Goal: Task Accomplishment & Management: Use online tool/utility

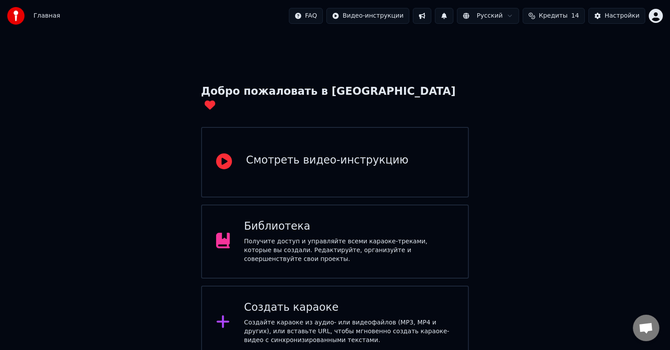
click at [312, 318] on div "Создайте караоке из аудио- или видеофайлов (MP3, MP4 и других), или вставьте UR…" at bounding box center [349, 331] width 210 height 26
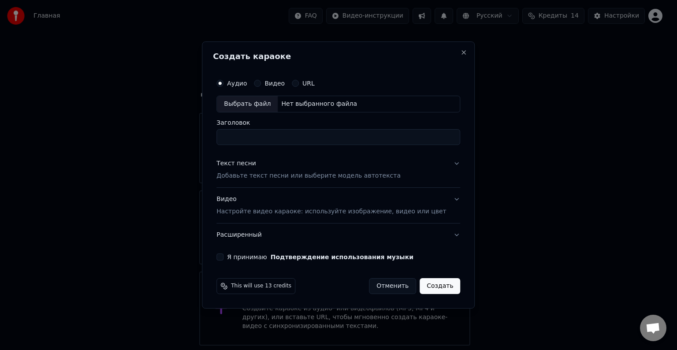
click at [259, 104] on div "Выбрать файл" at bounding box center [247, 104] width 61 height 16
type input "**********"
click at [446, 164] on button "Текст песни Добавьте текст песни или выберите модель автотекста" at bounding box center [339, 169] width 244 height 35
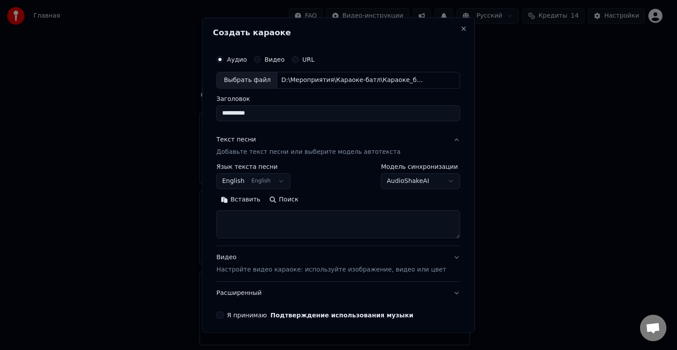
click at [285, 181] on button "English English" at bounding box center [254, 181] width 74 height 16
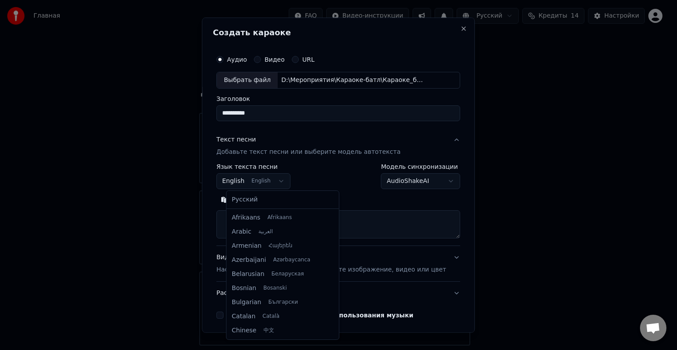
click at [245, 182] on body "Главная FAQ Видео-инструкции Русский Кредиты 14 Настройки Добро пожаловать в Yo…" at bounding box center [335, 216] width 670 height 432
select select "**"
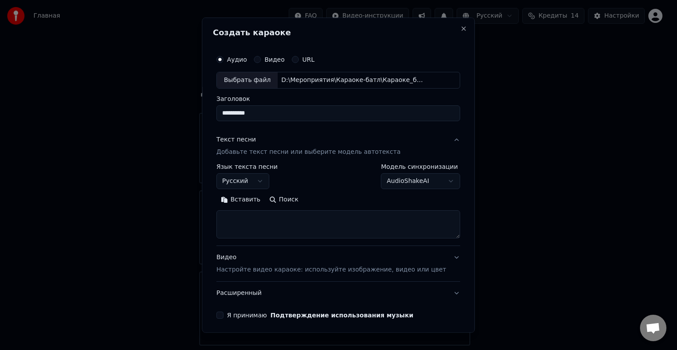
click at [253, 198] on button "Вставить" at bounding box center [241, 200] width 49 height 14
click at [316, 220] on textarea "**********" at bounding box center [326, 224] width 218 height 28
click at [435, 178] on body "Главная FAQ Видео-инструкции Русский Кредиты 14 Настройки Добро пожаловать в Yo…" at bounding box center [335, 216] width 670 height 432
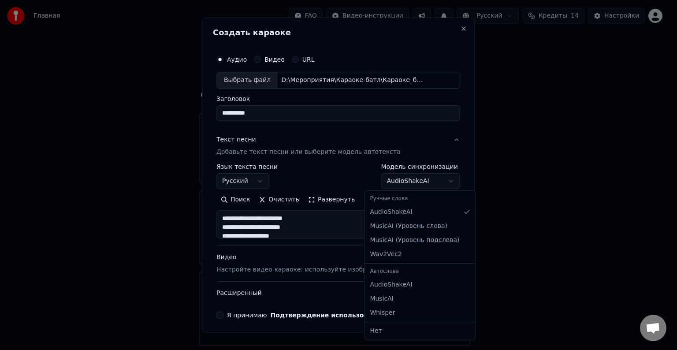
click at [435, 178] on body "Главная FAQ Видео-инструкции Русский Кредиты 14 Настройки Добро пожаловать в Yo…" at bounding box center [335, 216] width 670 height 432
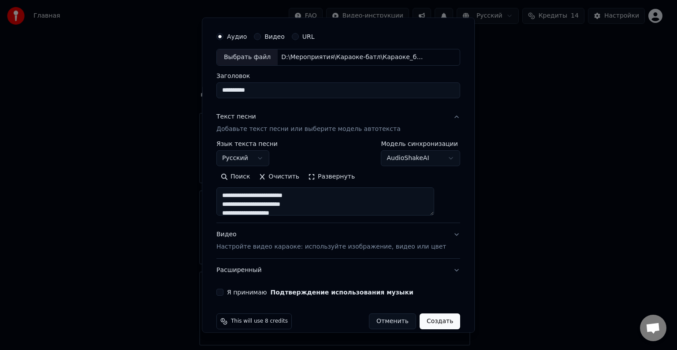
scroll to position [34, 0]
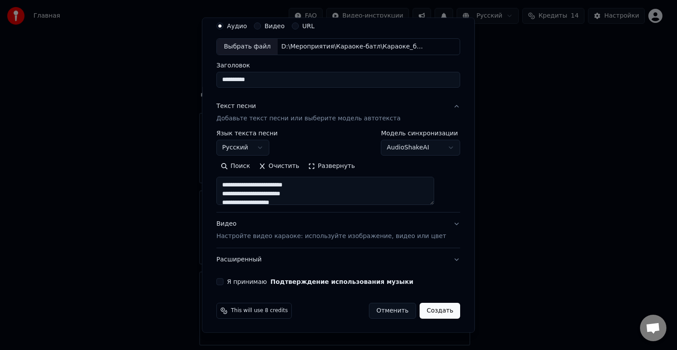
click at [441, 223] on button "Видео Настройте видео караоке: используйте изображение, видео или цвет" at bounding box center [339, 230] width 244 height 35
type textarea "**********"
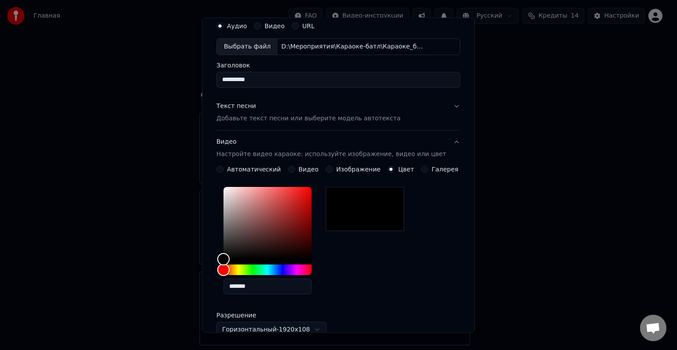
drag, startPoint x: 263, startPoint y: 288, endPoint x: 233, endPoint y: 288, distance: 30.0
click at [233, 288] on input "*******" at bounding box center [268, 287] width 88 height 16
paste input "text"
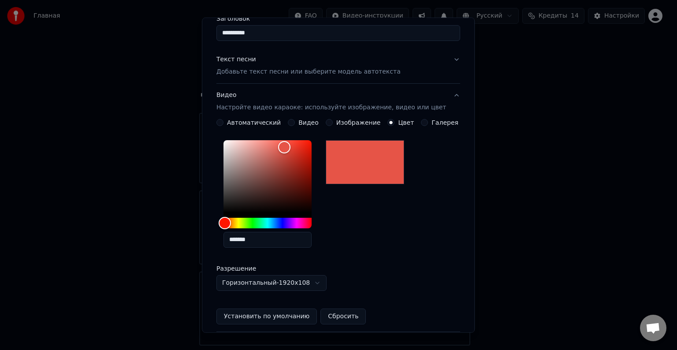
scroll to position [122, 0]
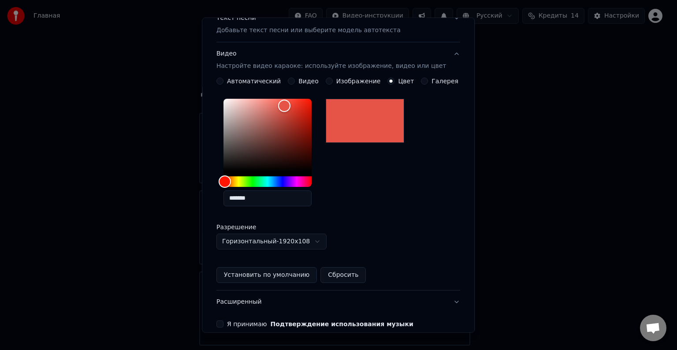
type input "*******"
click at [381, 236] on div "**********" at bounding box center [339, 172] width 244 height 154
click at [444, 55] on button "Видео Настройте видео караоке: используйте изображение, видео или цвет" at bounding box center [339, 59] width 244 height 35
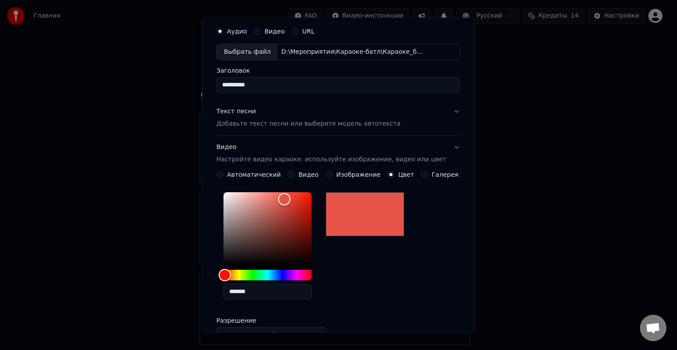
scroll to position [0, 0]
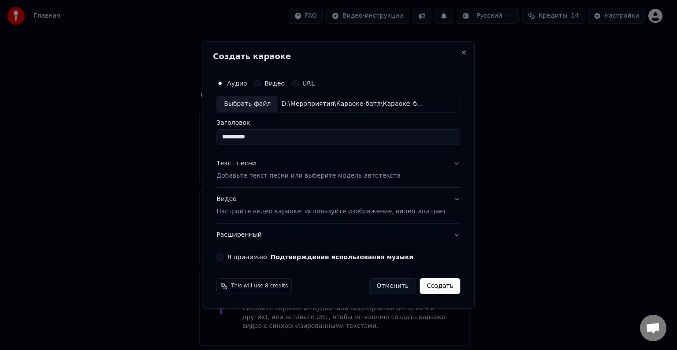
click at [224, 258] on button "Я принимаю Подтверждение использования музыки" at bounding box center [220, 257] width 7 height 7
click at [446, 237] on button "Расширенный" at bounding box center [339, 235] width 244 height 23
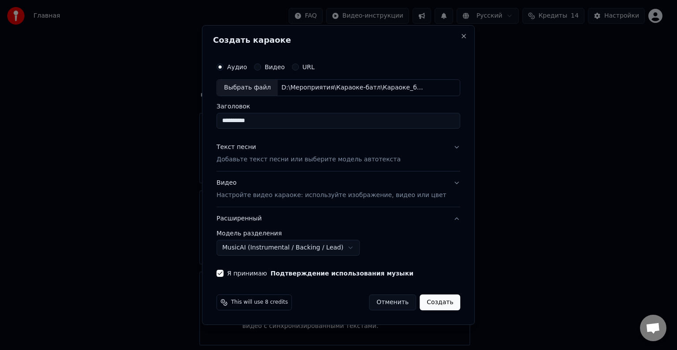
click at [352, 247] on button "MusicAI (Instrumental / Backing / Lead)" at bounding box center [288, 248] width 143 height 16
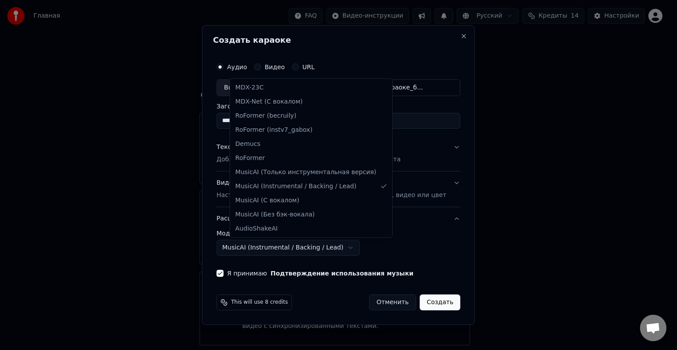
select select "**********"
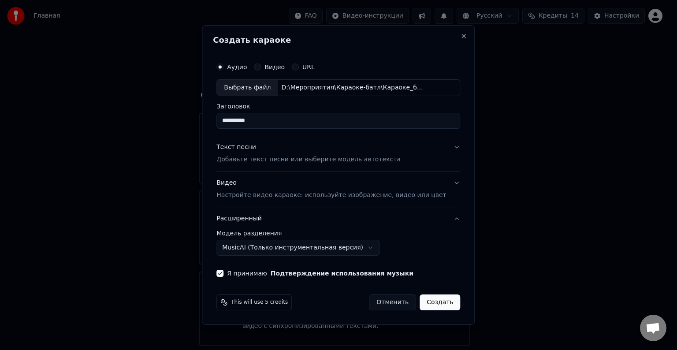
click at [434, 305] on button "Создать" at bounding box center [440, 303] width 41 height 16
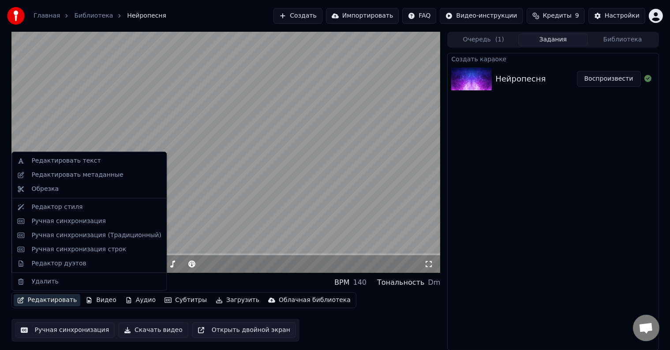
click at [60, 304] on button "Редактировать" at bounding box center [47, 300] width 67 height 12
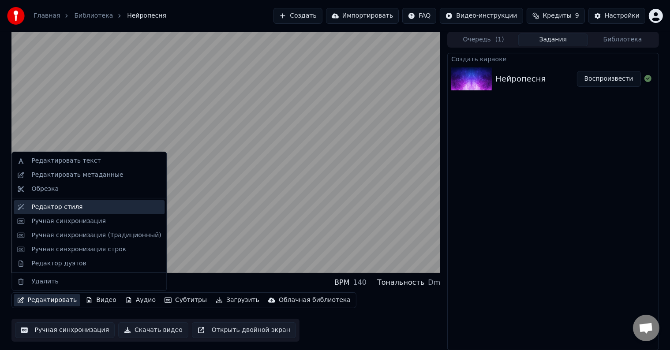
click at [66, 210] on div "Редактор стиля" at bounding box center [56, 207] width 51 height 9
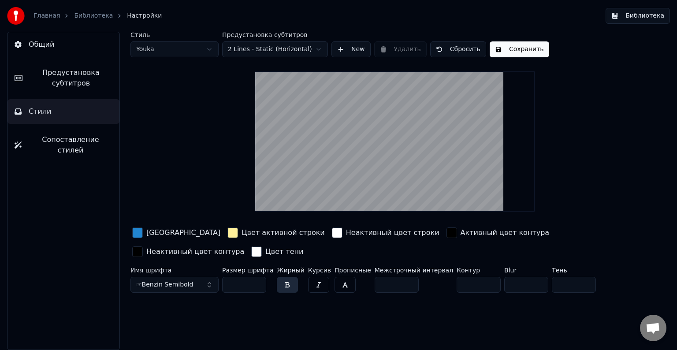
click at [447, 233] on div "button" at bounding box center [452, 233] width 11 height 11
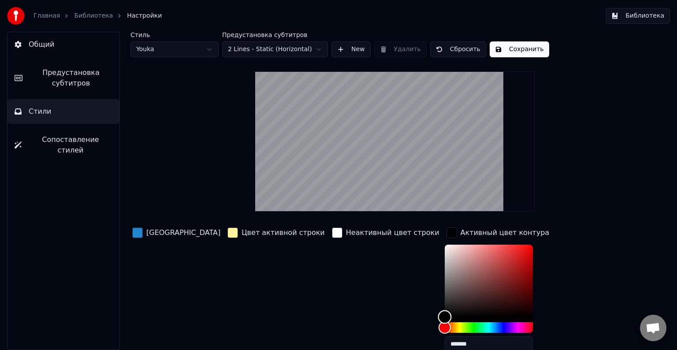
drag, startPoint x: 389, startPoint y: 316, endPoint x: 384, endPoint y: 319, distance: 6.4
click at [438, 319] on div "Color" at bounding box center [445, 317] width 14 height 14
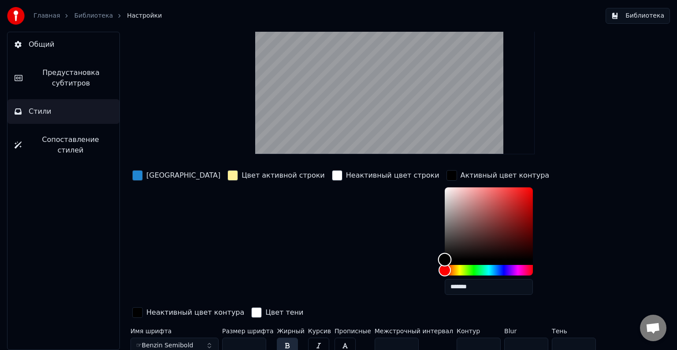
scroll to position [63, 0]
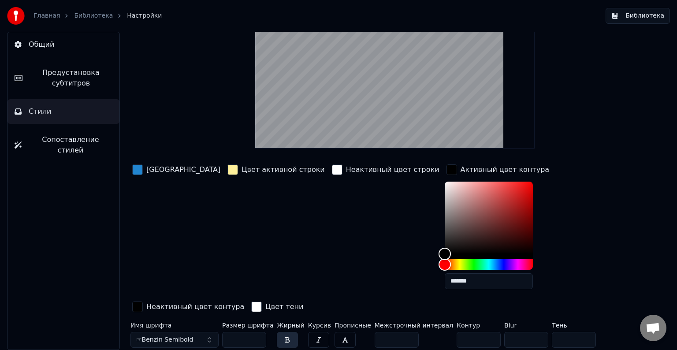
click at [332, 248] on div "Неактивный цвет строки" at bounding box center [385, 230] width 111 height 134
drag, startPoint x: 432, startPoint y: 283, endPoint x: 392, endPoint y: 283, distance: 40.6
click at [445, 283] on input "*******" at bounding box center [489, 281] width 88 height 16
paste input "text"
type input "*******"
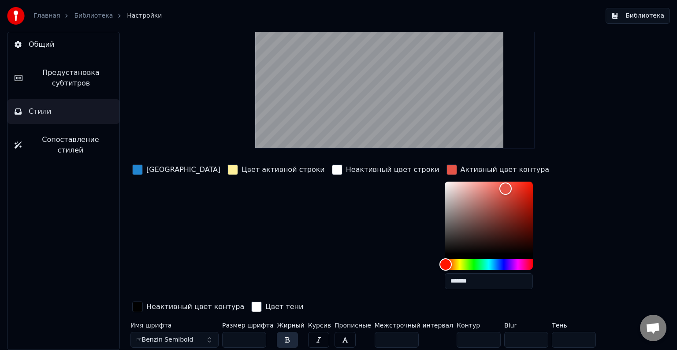
click at [143, 302] on div "button" at bounding box center [137, 307] width 11 height 11
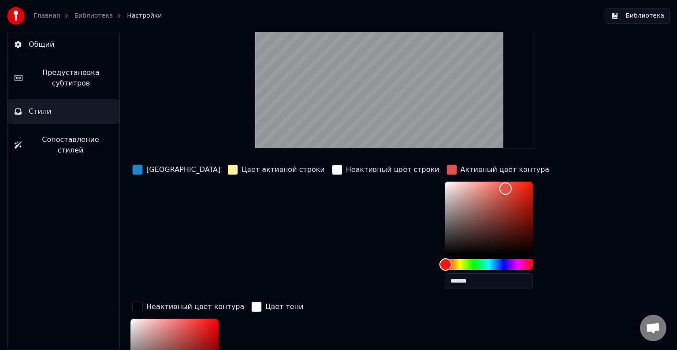
paste input "*"
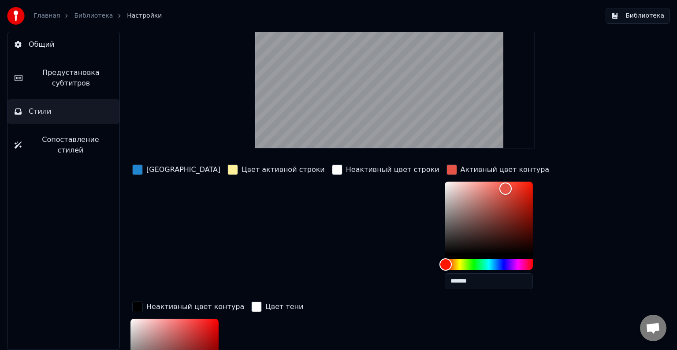
scroll to position [0, 0]
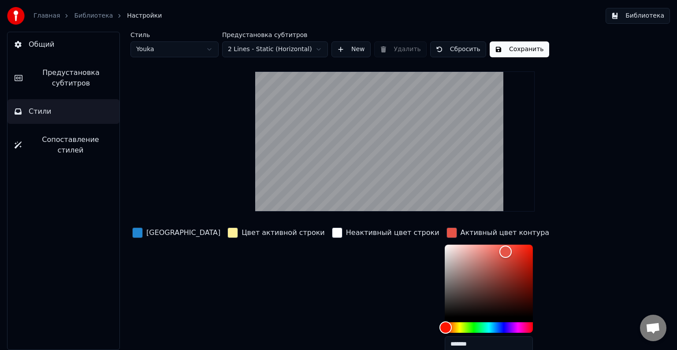
click at [642, 270] on div "Стиль Youka Предустановка субтитров 2 Lines - Static (Horizontal) New Удалить С…" at bounding box center [395, 282] width 529 height 501
click at [616, 212] on div "Стиль Youka Предустановка субтитров 2 Lines - Static (Horizontal) New Удалить С…" at bounding box center [395, 282] width 529 height 501
click at [572, 215] on div "Стиль Youka Предустановка субтитров 2 Lines - Static (Horizontal) New Удалить С…" at bounding box center [395, 282] width 529 height 501
click at [344, 283] on div "Неактивный цвет строки" at bounding box center [385, 293] width 111 height 134
click at [332, 232] on div "button" at bounding box center [337, 233] width 11 height 11
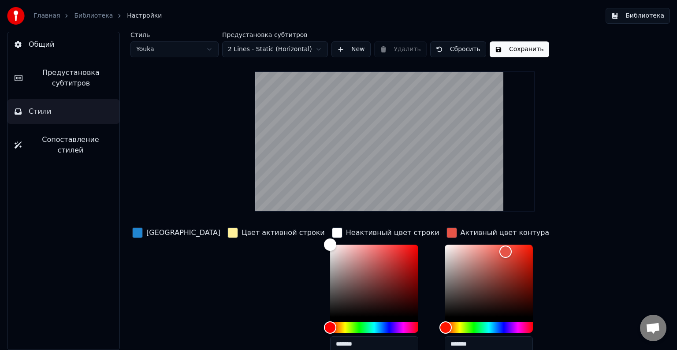
click at [233, 278] on div "Цвет активной строки" at bounding box center [276, 293] width 101 height 134
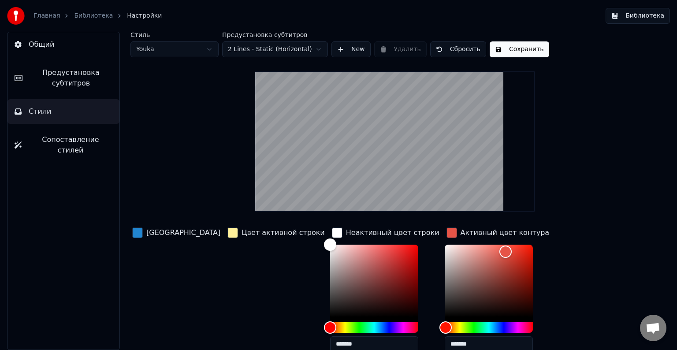
type input "*******"
click at [176, 284] on div "[GEOGRAPHIC_DATA]" at bounding box center [177, 293] width 92 height 134
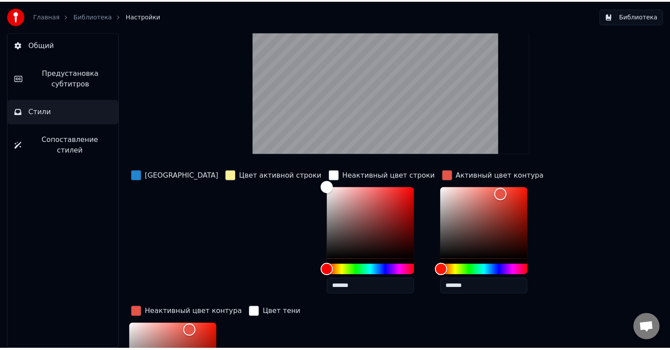
scroll to position [63, 0]
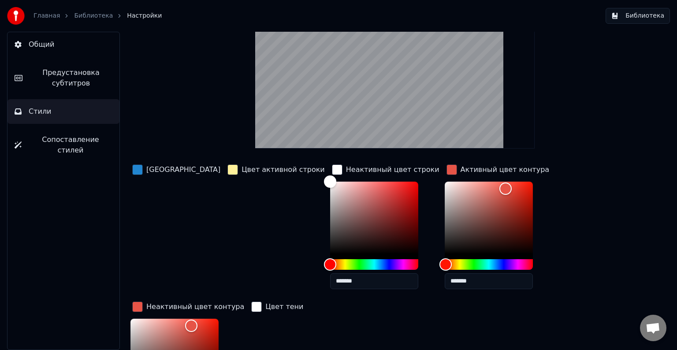
click at [100, 18] on link "Библиотека" at bounding box center [93, 15] width 39 height 9
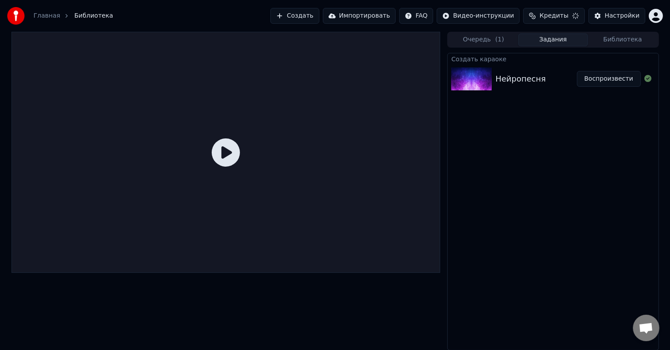
click at [549, 81] on div "Нейропесня" at bounding box center [535, 79] width 81 height 12
click at [610, 39] on button "Библиотека" at bounding box center [623, 40] width 70 height 13
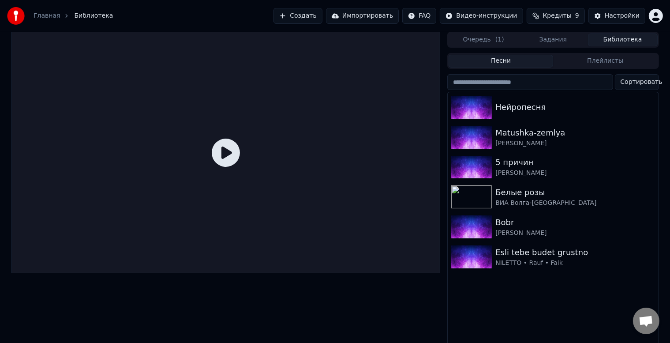
click at [548, 38] on button "Задания" at bounding box center [553, 40] width 70 height 13
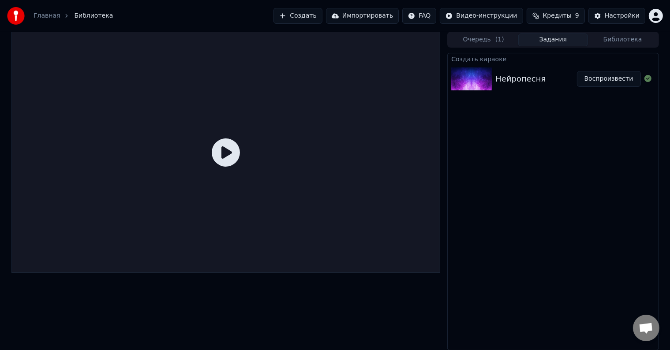
click at [221, 155] on icon at bounding box center [226, 152] width 28 height 28
click at [605, 85] on button "Воспроизвести" at bounding box center [609, 79] width 64 height 16
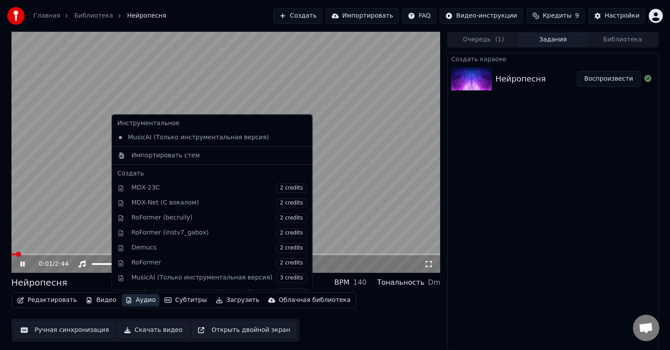
click at [132, 301] on button "Аудио" at bounding box center [140, 300] width 37 height 12
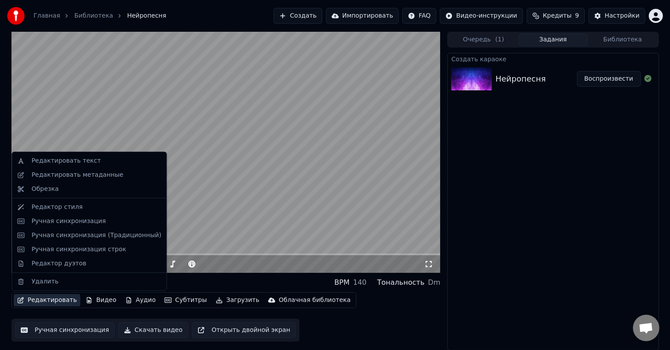
click at [58, 300] on button "Редактировать" at bounding box center [47, 300] width 67 height 12
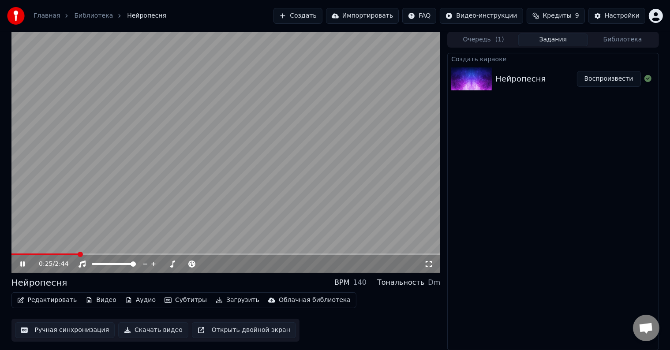
click at [59, 296] on button "Редактировать" at bounding box center [47, 300] width 67 height 12
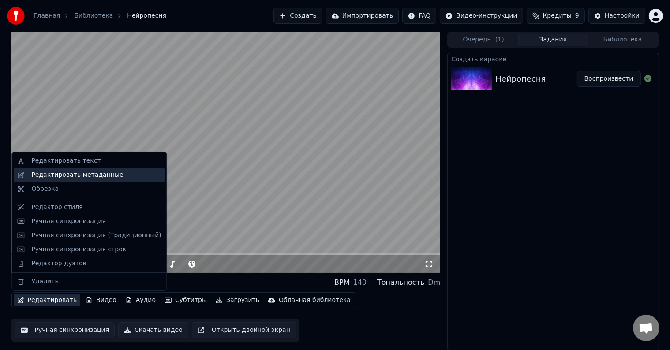
click at [69, 176] on div "Редактировать метаданные" at bounding box center [77, 175] width 92 height 9
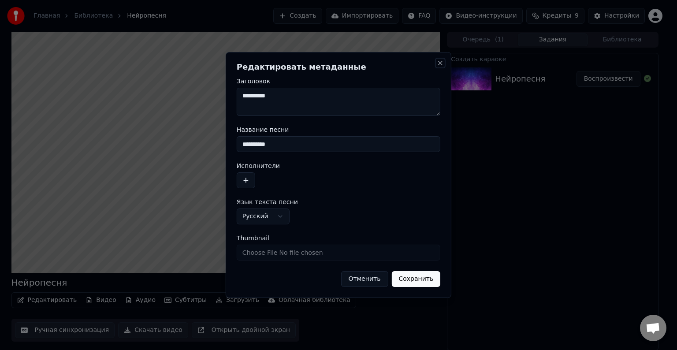
click at [439, 60] on button "Close" at bounding box center [440, 63] width 7 height 7
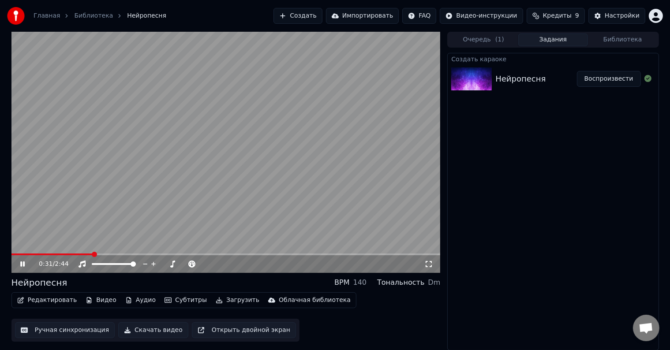
click at [39, 299] on button "Редактировать" at bounding box center [47, 300] width 67 height 12
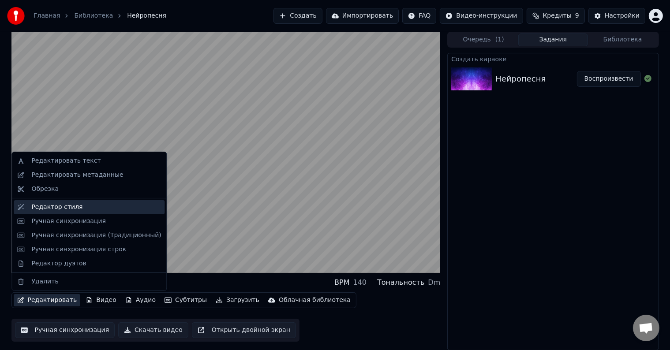
click at [48, 206] on div "Редактор стиля" at bounding box center [56, 207] width 51 height 9
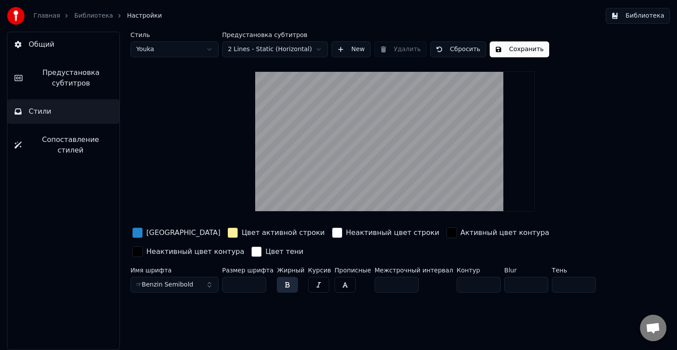
click at [447, 233] on div "button" at bounding box center [452, 233] width 11 height 11
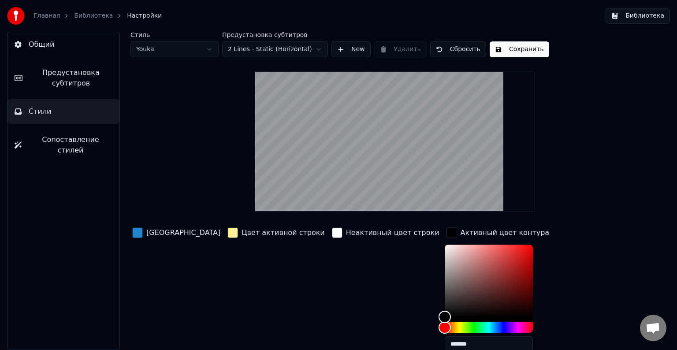
click at [445, 344] on input "*******" at bounding box center [489, 345] width 88 height 16
paste input "text"
type input "*******"
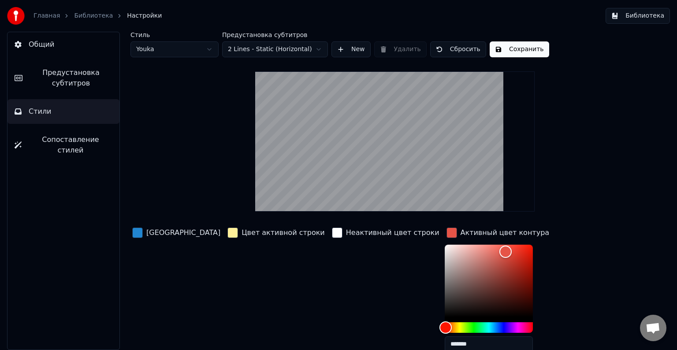
paste input "text"
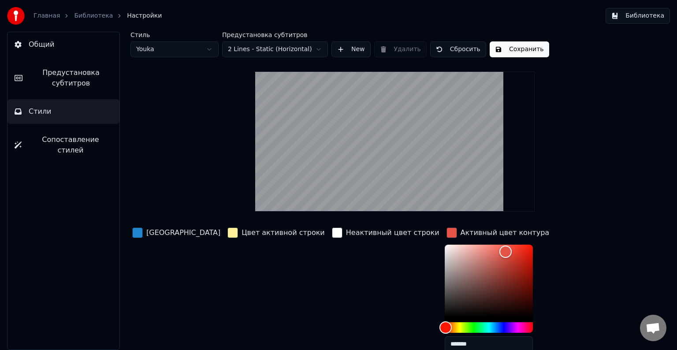
type input "*******"
click at [512, 48] on button "Сохранить" at bounding box center [520, 49] width 60 height 16
click at [511, 50] on button "Готово" at bounding box center [513, 49] width 47 height 16
click at [83, 18] on link "Библиотека" at bounding box center [93, 15] width 39 height 9
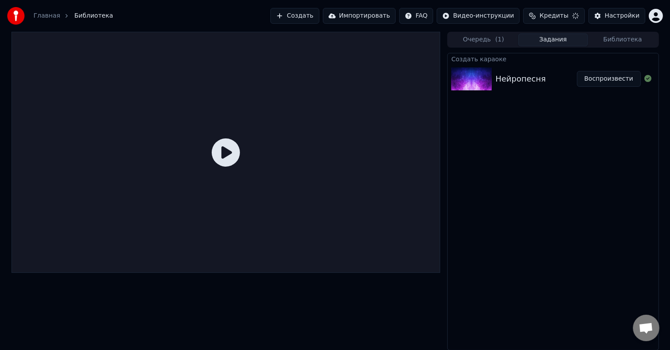
click at [604, 76] on button "Воспроизвести" at bounding box center [609, 79] width 64 height 16
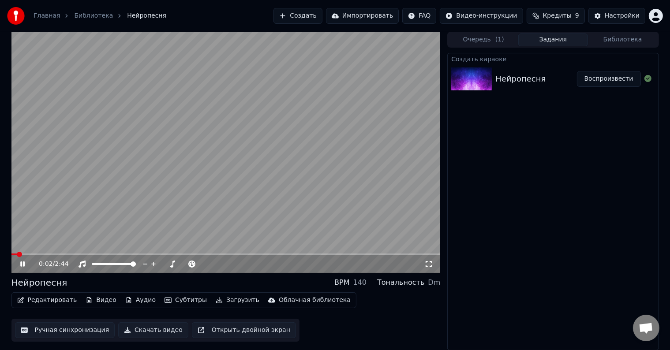
click at [26, 252] on video at bounding box center [225, 152] width 429 height 241
click at [28, 253] on video at bounding box center [225, 152] width 429 height 241
click at [36, 254] on span at bounding box center [225, 255] width 429 height 2
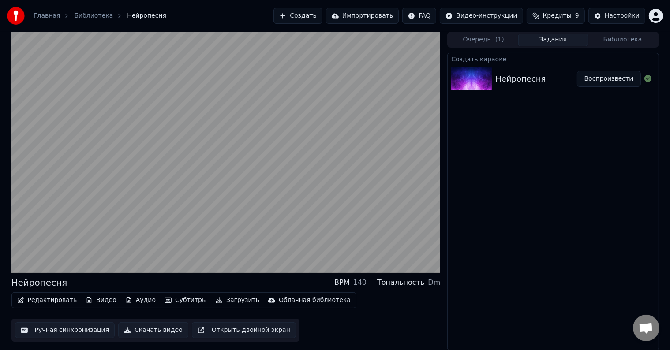
click at [56, 303] on button "Редактировать" at bounding box center [47, 300] width 67 height 12
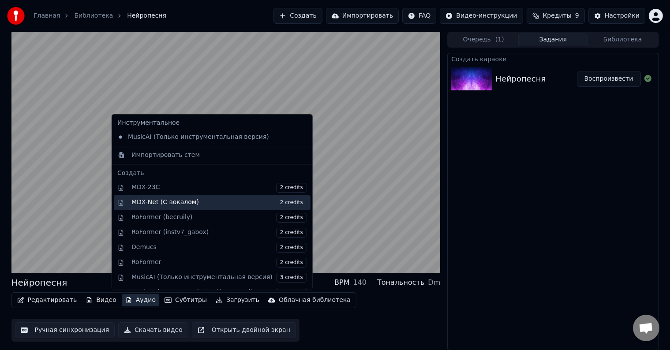
click at [228, 205] on div "MDX-Net (С вокалом) 2 credits" at bounding box center [219, 203] width 176 height 10
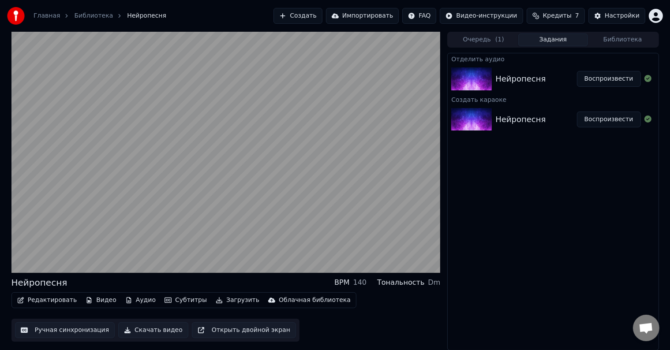
click at [610, 76] on button "Воспроизвести" at bounding box center [609, 79] width 64 height 16
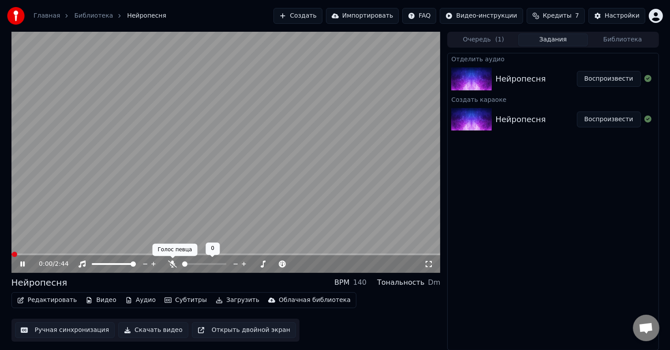
click at [171, 264] on icon at bounding box center [172, 264] width 9 height 7
click at [25, 264] on icon at bounding box center [29, 264] width 21 height 7
click at [51, 301] on button "Редактировать" at bounding box center [47, 300] width 67 height 12
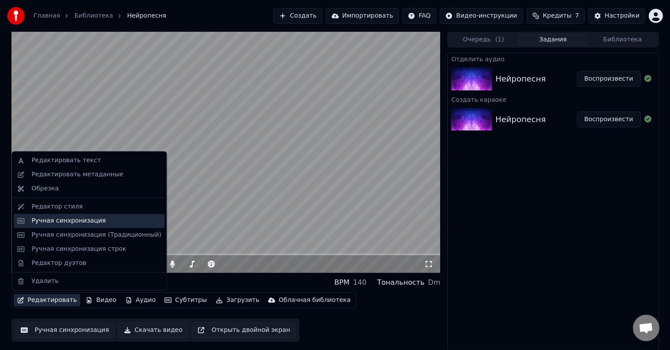
click at [67, 222] on div "Ручная синхронизация" at bounding box center [68, 221] width 75 height 9
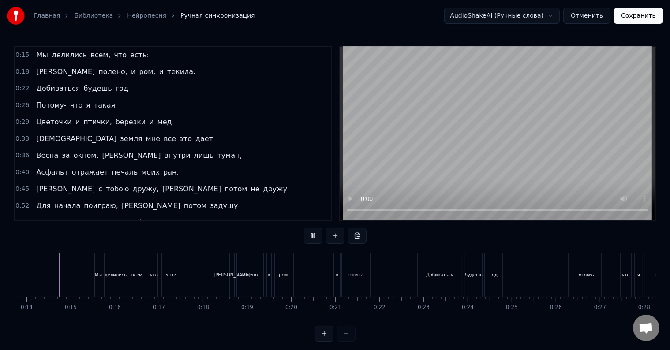
scroll to position [13, 0]
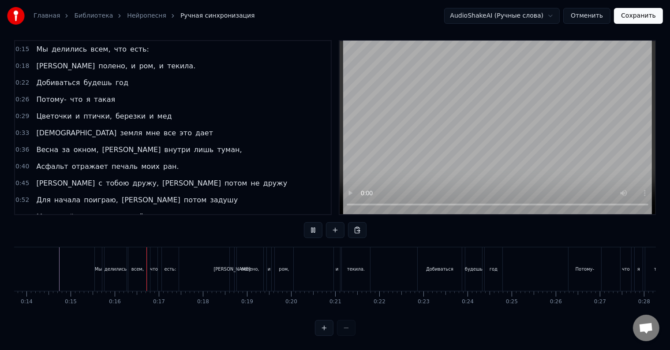
click at [94, 262] on div "Мы" at bounding box center [98, 269] width 8 height 44
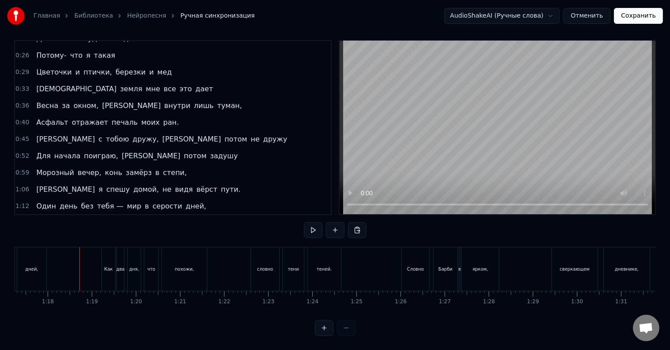
scroll to position [88, 0]
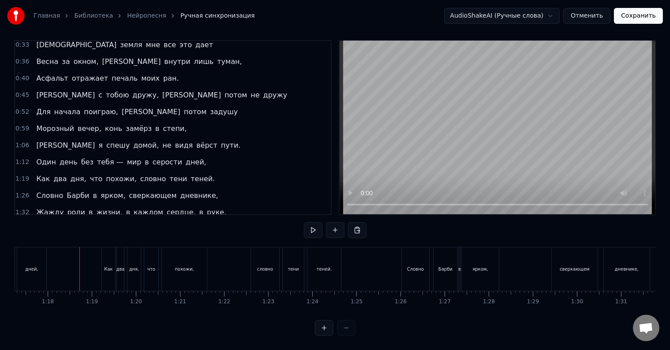
click at [97, 157] on span "тебя —" at bounding box center [110, 162] width 28 height 10
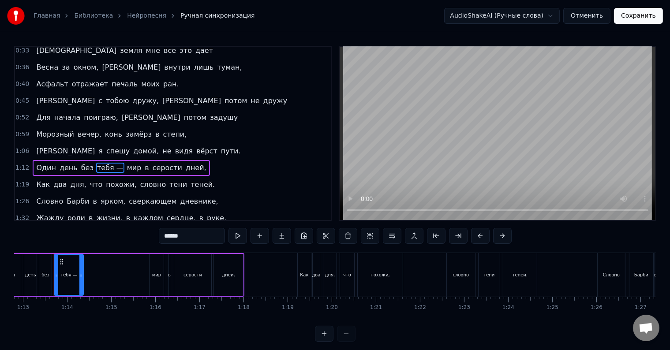
scroll to position [0, 3205]
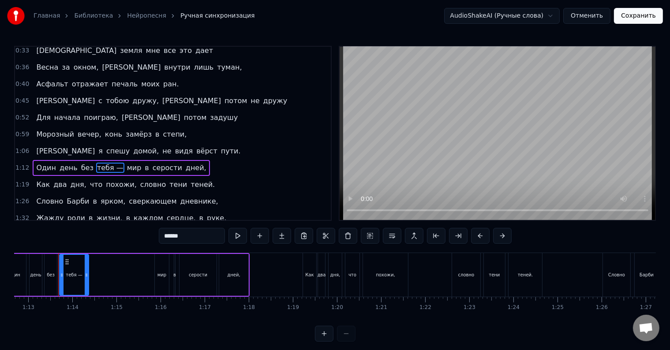
click at [189, 235] on input "******" at bounding box center [192, 236] width 66 height 16
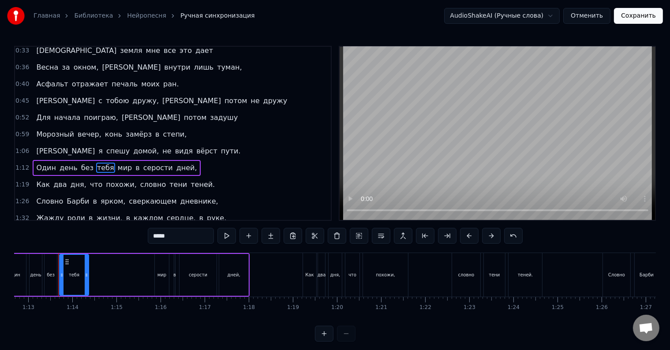
type input "****"
click at [120, 242] on div "0:15 Мы делились всем, что есть: 0:18 И полено, и ром, и [PERSON_NAME]. 0:22 До…" at bounding box center [335, 194] width 642 height 296
click at [44, 241] on div "0:15 Мы делились всем, что есть: 0:18 И полено, и ром, и [PERSON_NAME]. 0:22 До…" at bounding box center [335, 194] width 642 height 296
click at [27, 268] on div "Один день без тебя мир в серости дней," at bounding box center [125, 275] width 249 height 44
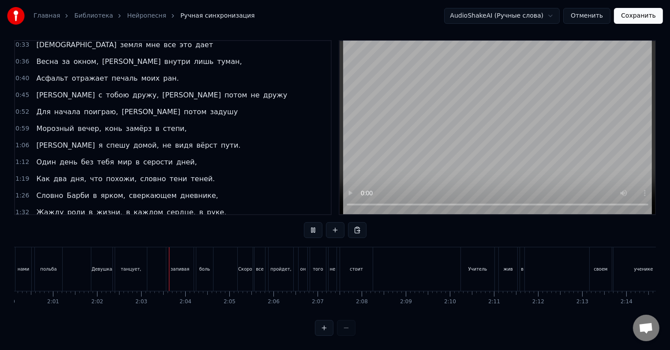
scroll to position [0, 5385]
click at [434, 266] on div "в" at bounding box center [435, 269] width 3 height 7
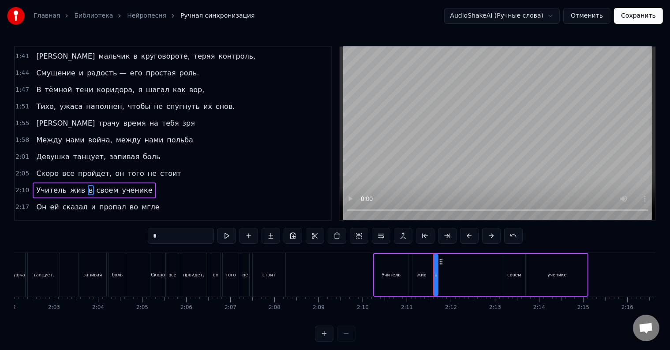
scroll to position [281, 0]
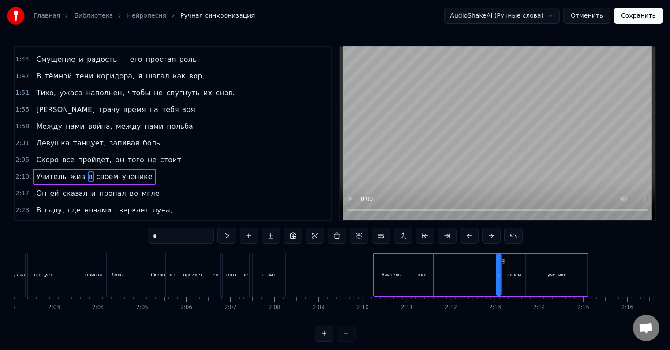
drag, startPoint x: 439, startPoint y: 262, endPoint x: 502, endPoint y: 265, distance: 62.7
click at [502, 265] on icon at bounding box center [503, 261] width 7 height 7
click at [439, 272] on div "Учитель жив в своем ученике" at bounding box center [480, 275] width 215 height 44
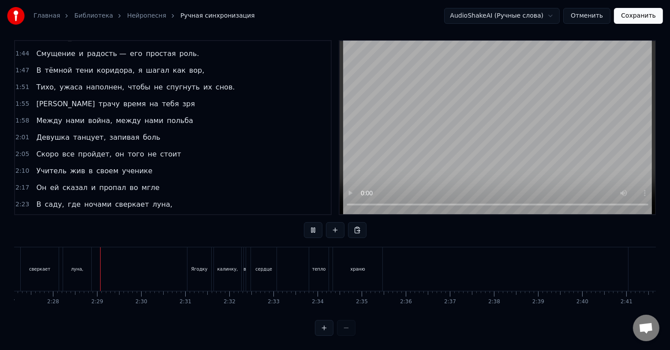
scroll to position [0, 6503]
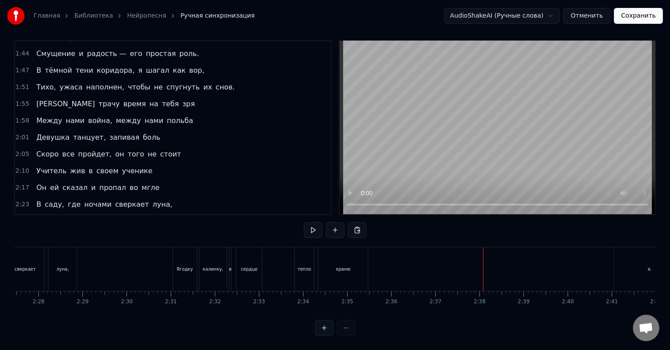
drag, startPoint x: 637, startPoint y: 262, endPoint x: 607, endPoint y: 261, distance: 29.6
click at [607, 262] on div "Ягодку калинку, в сердце тепло храню я." at bounding box center [429, 269] width 515 height 44
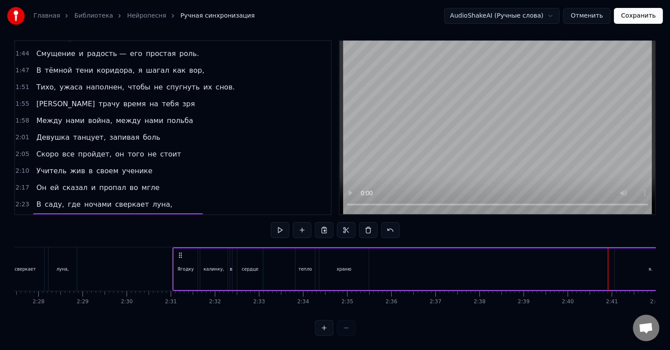
click at [625, 259] on div "я." at bounding box center [650, 269] width 71 height 42
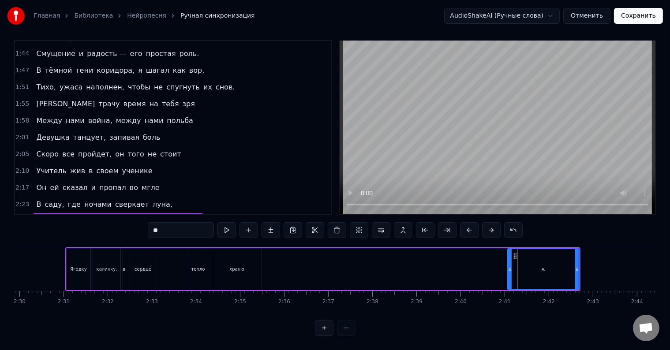
scroll to position [0, 6626]
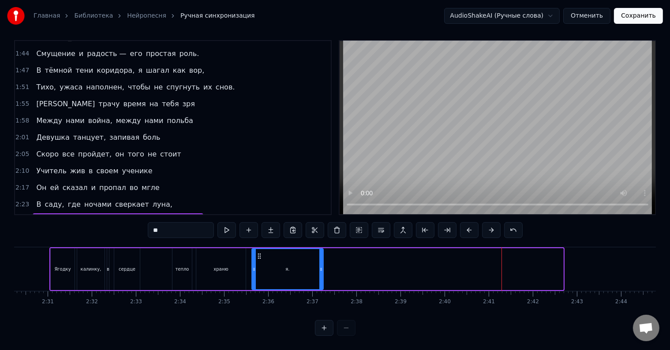
drag, startPoint x: 499, startPoint y: 246, endPoint x: 259, endPoint y: 254, distance: 240.1
click at [259, 254] on div "я." at bounding box center [287, 269] width 71 height 40
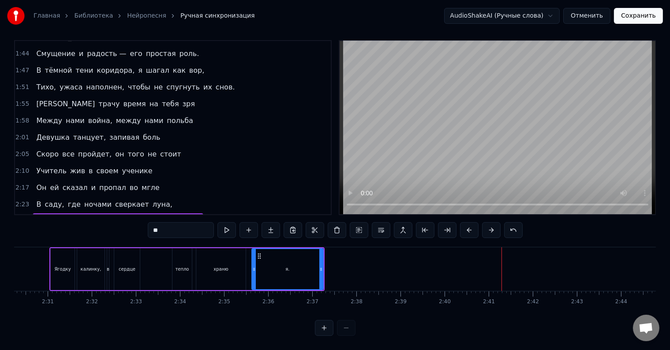
click at [247, 261] on div "Ягодку калинку, в сердце тепло храню я." at bounding box center [186, 269] width 275 height 44
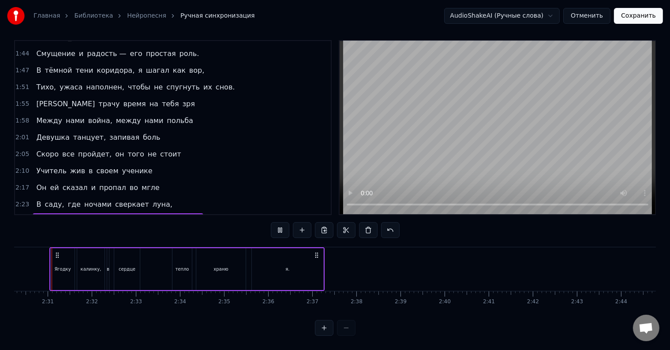
scroll to position [0, 6617]
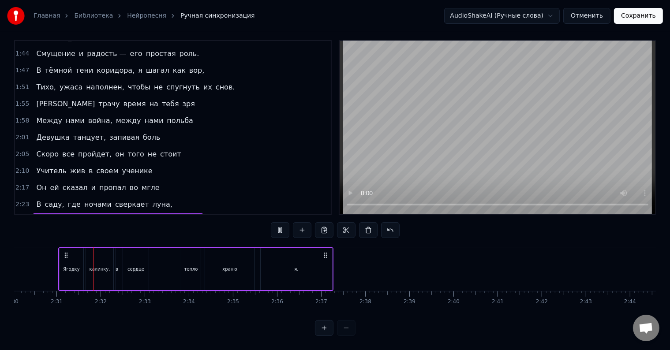
click at [255, 259] on div "Ягодку калинку, в сердце тепло храню я." at bounding box center [195, 269] width 275 height 44
click at [258, 259] on div "Ягодку калинку, в сердце тепло храню я." at bounding box center [195, 269] width 275 height 44
click at [241, 261] on div "храню" at bounding box center [229, 269] width 49 height 42
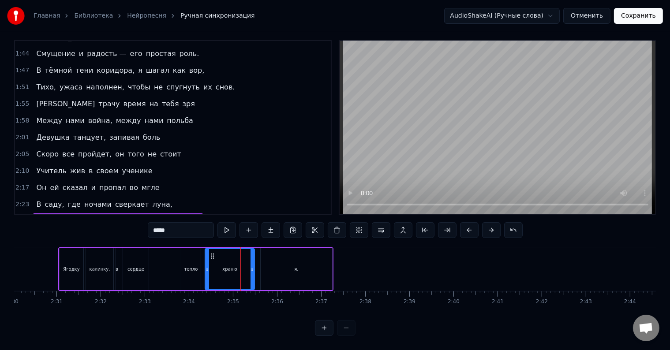
click at [241, 261] on div "храню" at bounding box center [230, 269] width 49 height 40
drag, startPoint x: 252, startPoint y: 260, endPoint x: 243, endPoint y: 261, distance: 8.9
click at [243, 266] on icon at bounding box center [244, 269] width 4 height 7
click at [285, 259] on div "я." at bounding box center [296, 269] width 71 height 42
type input "**"
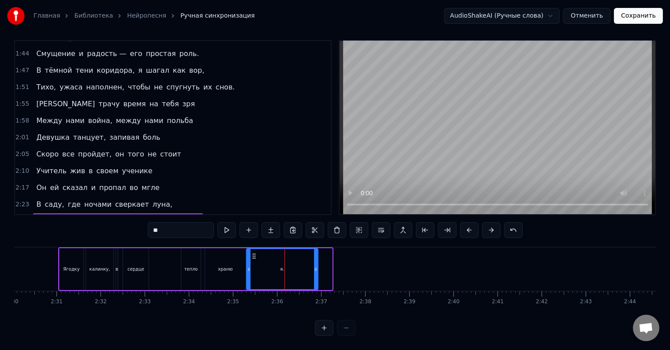
drag, startPoint x: 267, startPoint y: 247, endPoint x: 252, endPoint y: 248, distance: 14.6
click at [252, 253] on icon at bounding box center [254, 256] width 7 height 7
drag, startPoint x: 315, startPoint y: 261, endPoint x: 272, endPoint y: 264, distance: 43.3
click at [272, 266] on icon at bounding box center [272, 269] width 4 height 7
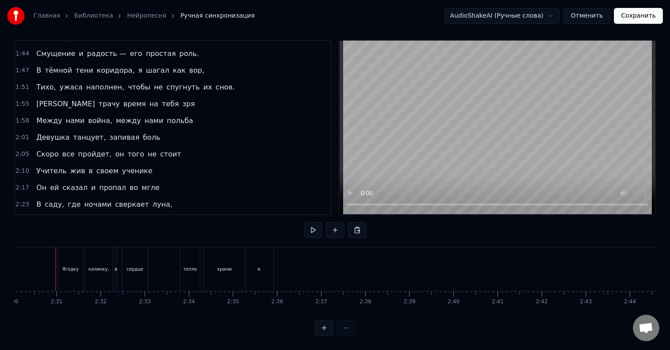
scroll to position [0, 6614]
click at [645, 19] on button "Сохранить" at bounding box center [638, 16] width 49 height 16
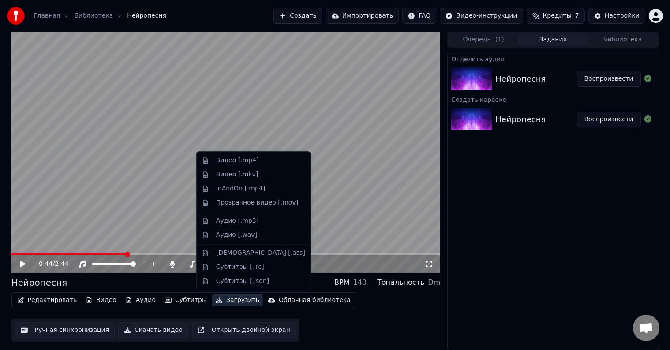
click at [223, 303] on button "Загрузить" at bounding box center [237, 300] width 51 height 12
click at [252, 202] on div "Прозрачное видео [.mov]" at bounding box center [257, 202] width 82 height 9
